Goal: Information Seeking & Learning: Learn about a topic

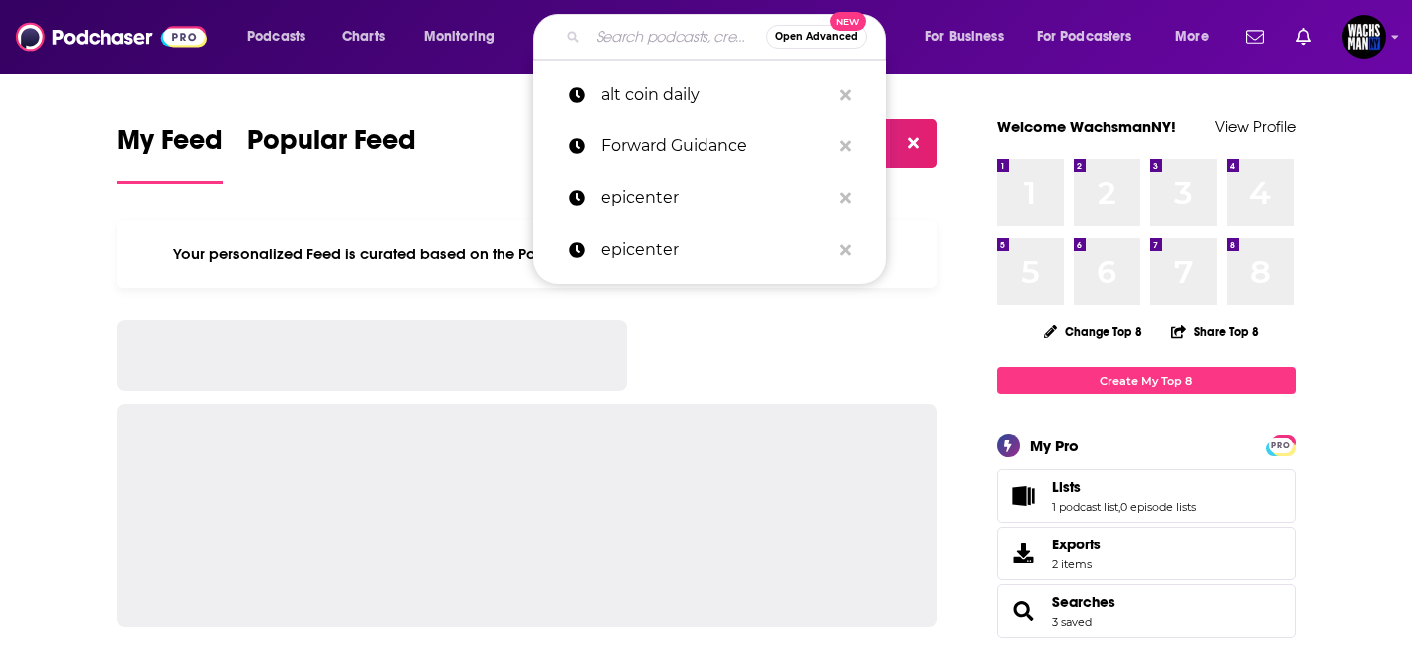
click at [665, 51] on input "Search podcasts, credits, & more..." at bounding box center [677, 37] width 178 height 32
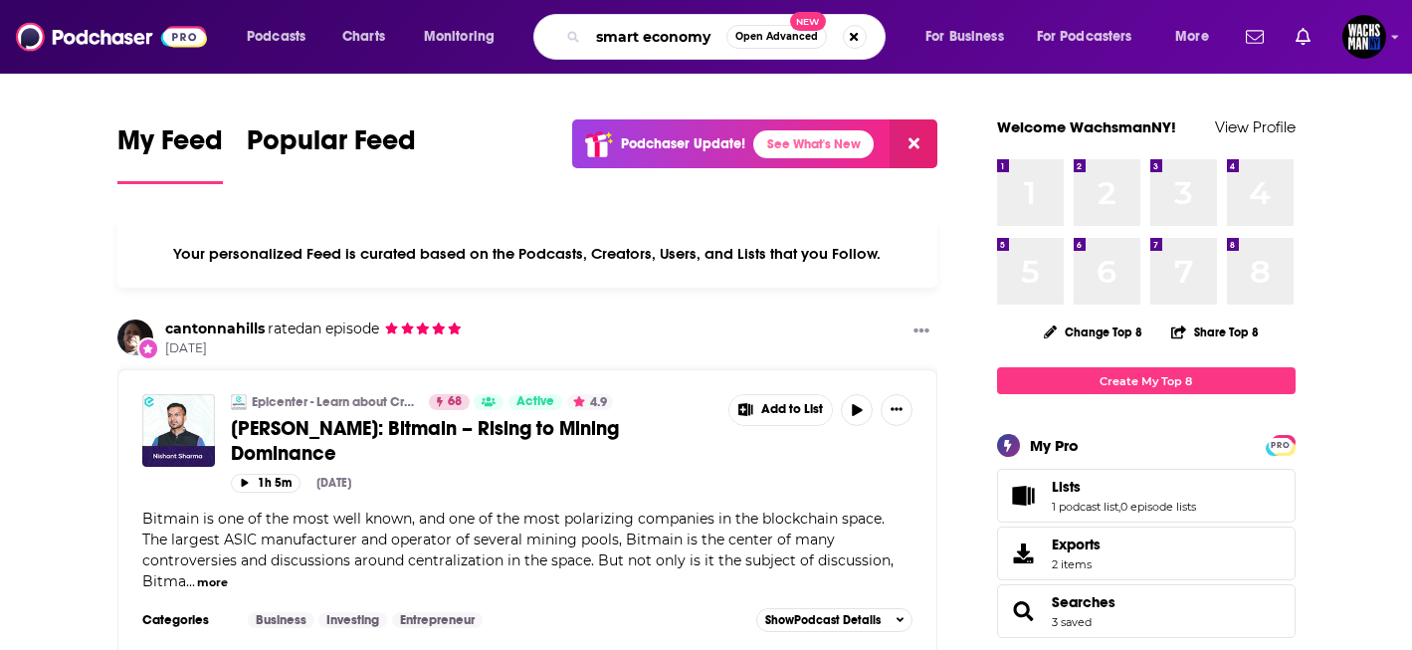
type input "smart economy"
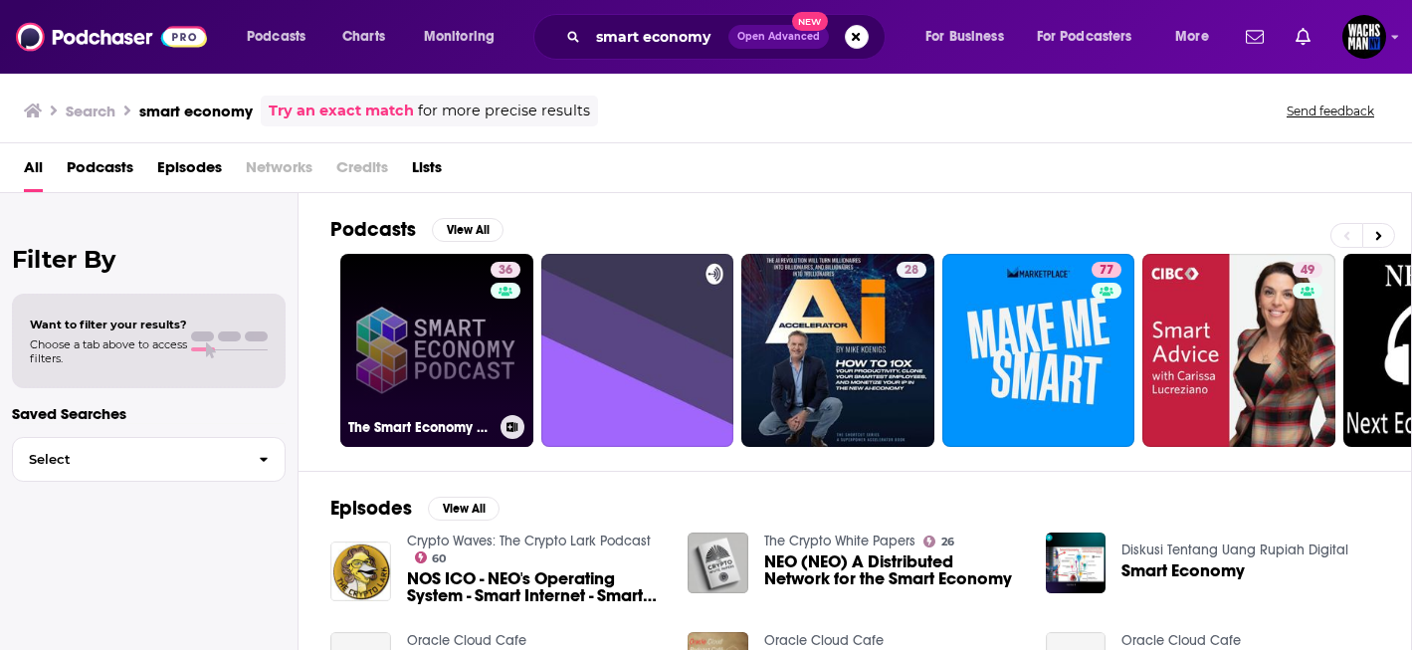
click at [393, 359] on link "36 The Smart Economy Podcast: Real-World Blockchain Applications with Crypto, D…" at bounding box center [436, 350] width 193 height 193
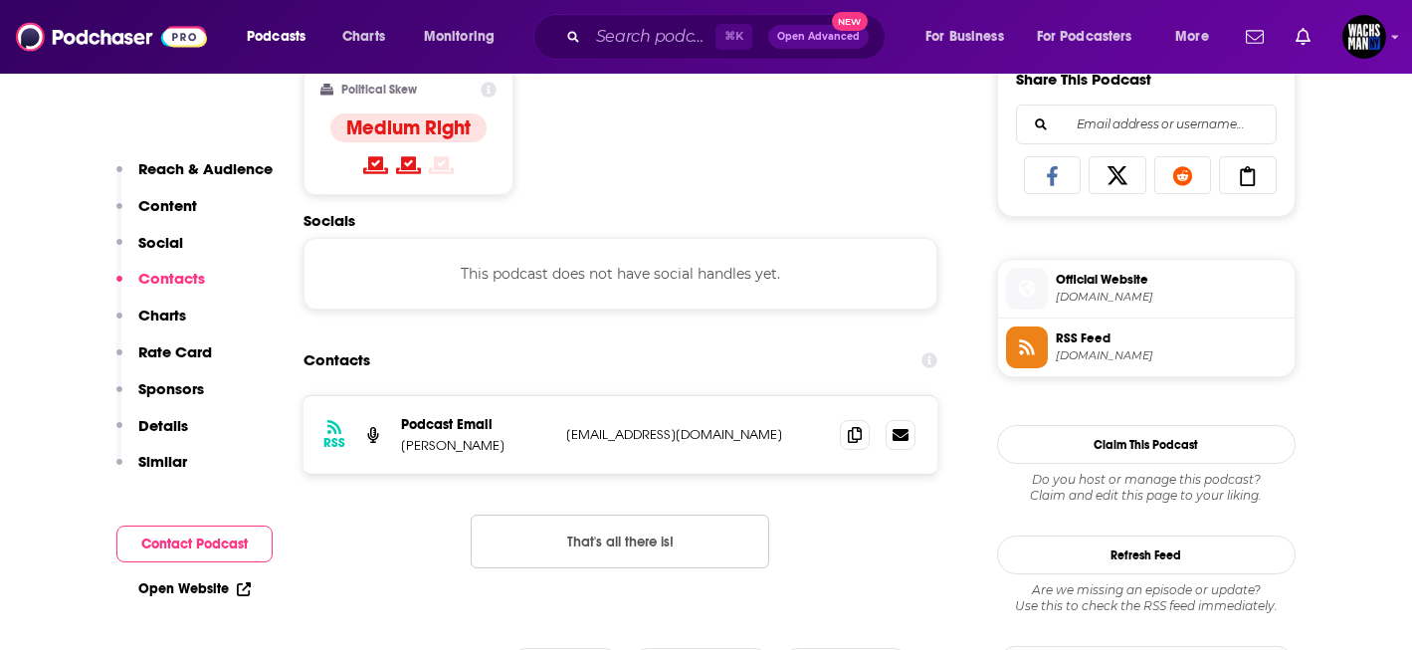
scroll to position [1379, 0]
